Goal: Find contact information: Find contact information

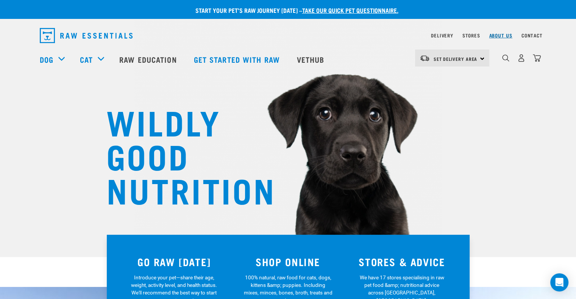
click at [507, 37] on link "About Us" at bounding box center [500, 35] width 23 height 3
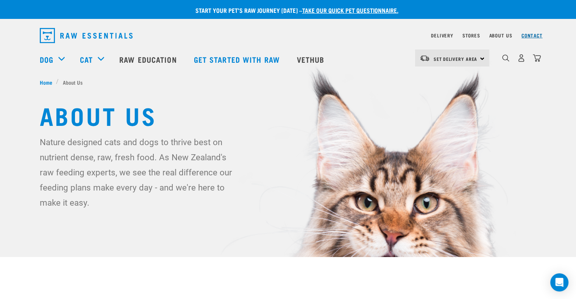
click at [530, 37] on link "Contact" at bounding box center [531, 35] width 21 height 3
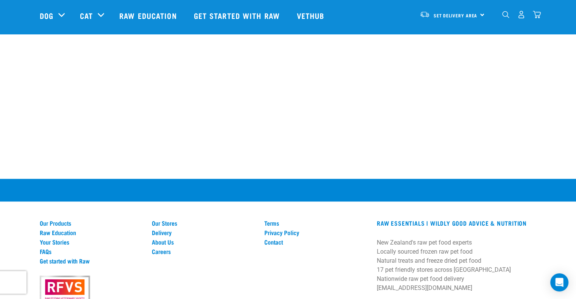
scroll to position [489, 0]
